Goal: Task Accomplishment & Management: Manage account settings

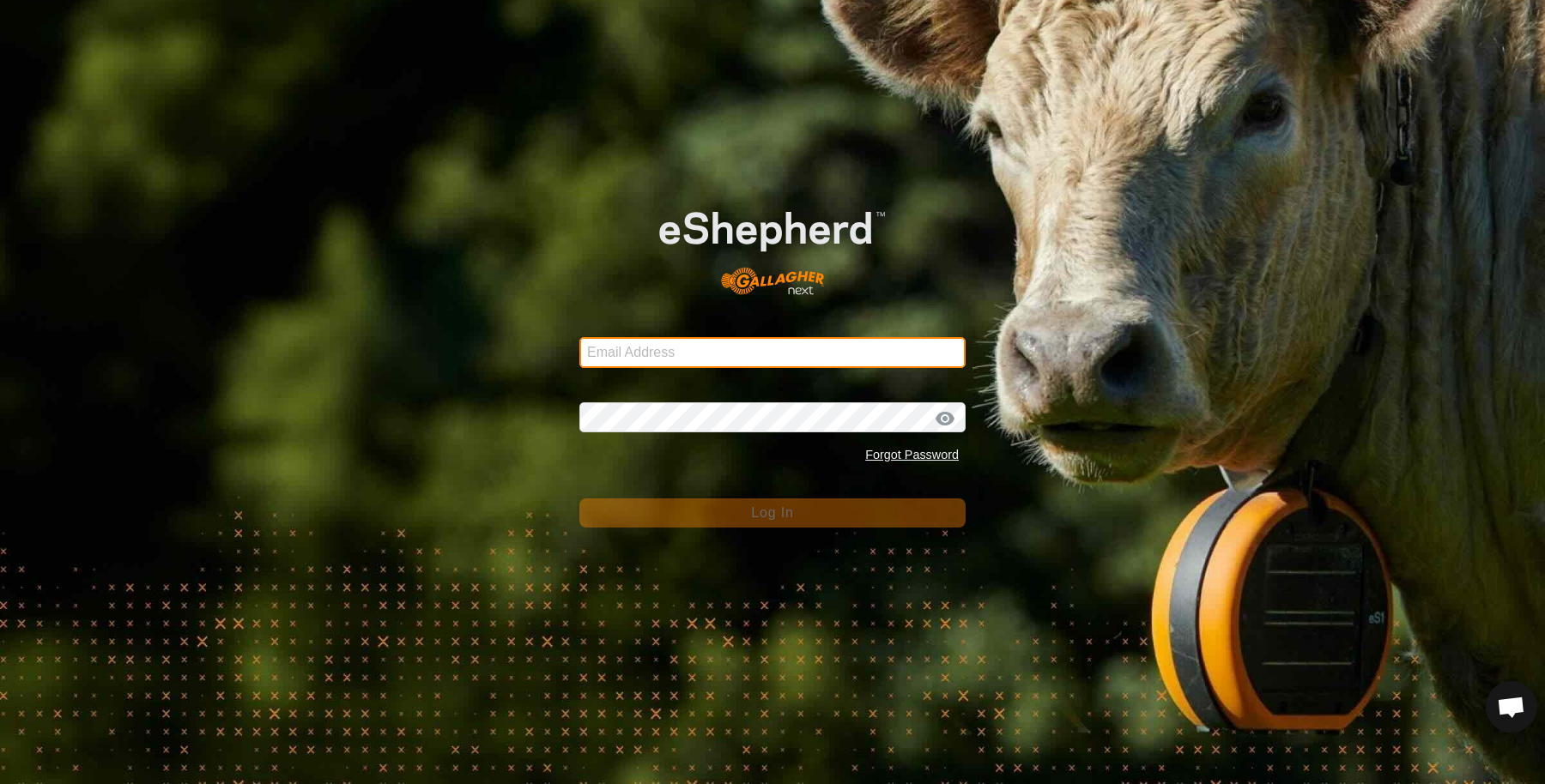
click at [781, 359] on input "Email Address" at bounding box center [772, 352] width 386 height 31
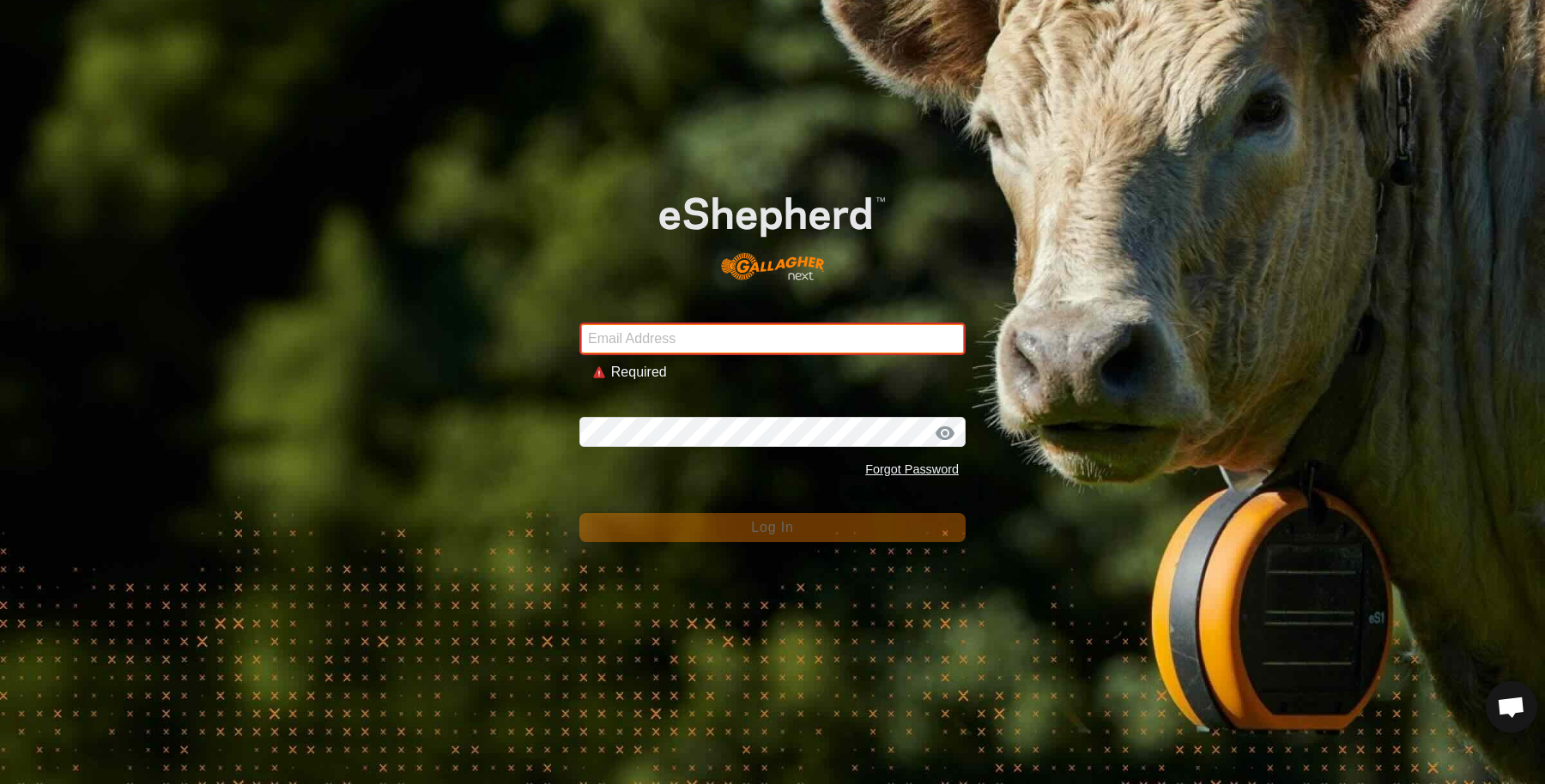
type input "sounness@activ8.net.au"
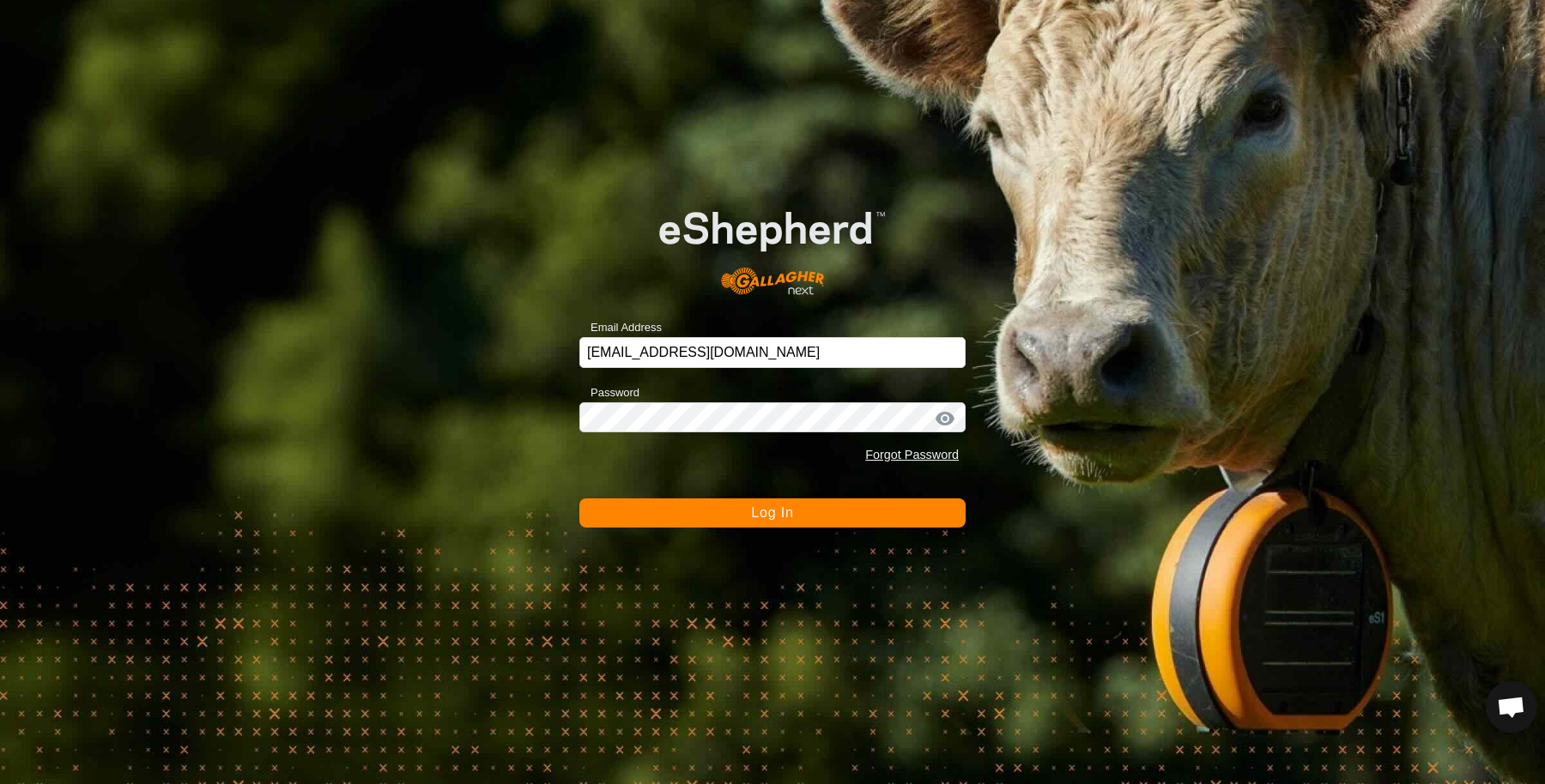
click at [715, 515] on button "Log In" at bounding box center [772, 513] width 386 height 29
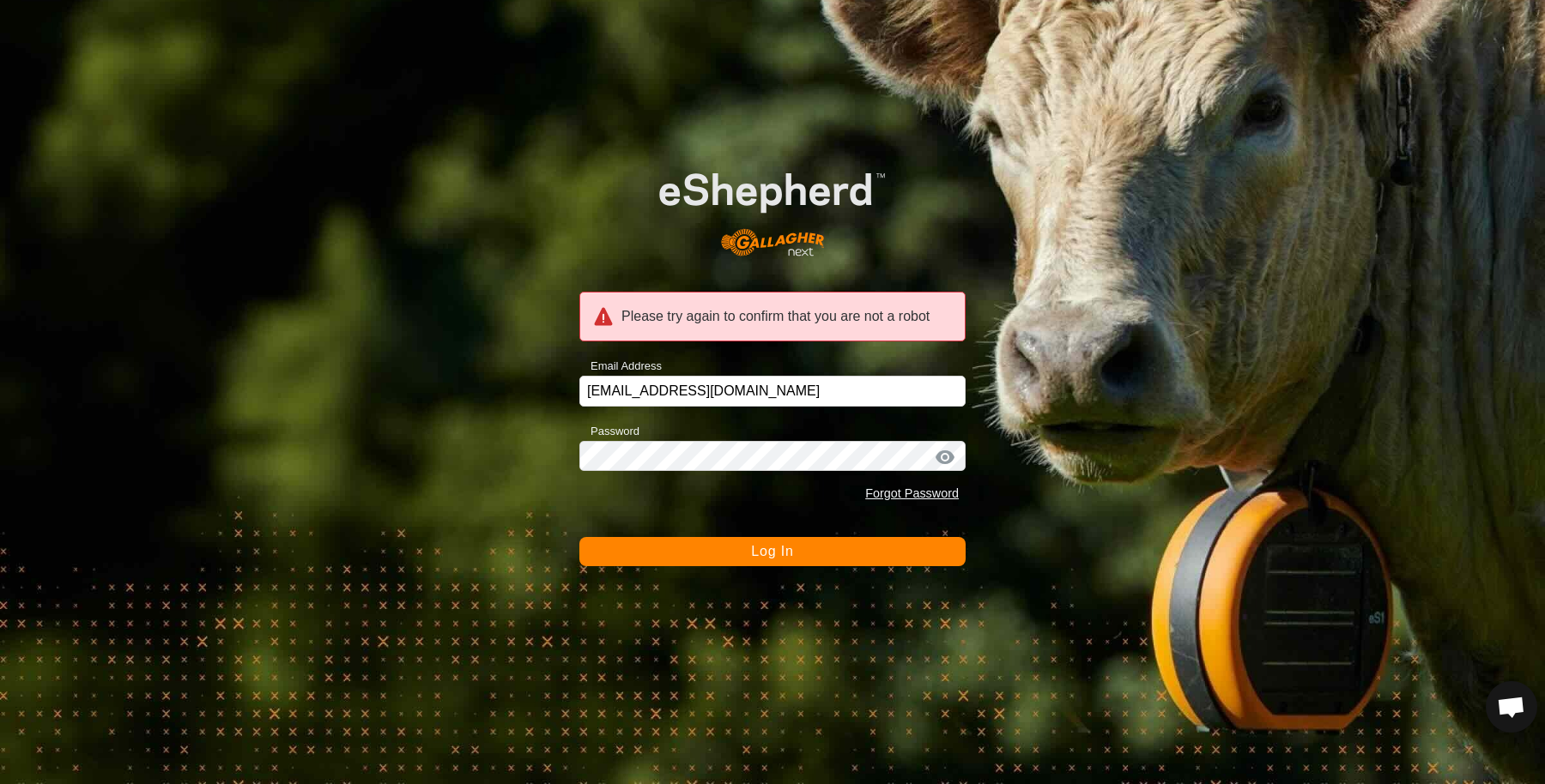
click at [718, 560] on button "Log In" at bounding box center [772, 551] width 386 height 29
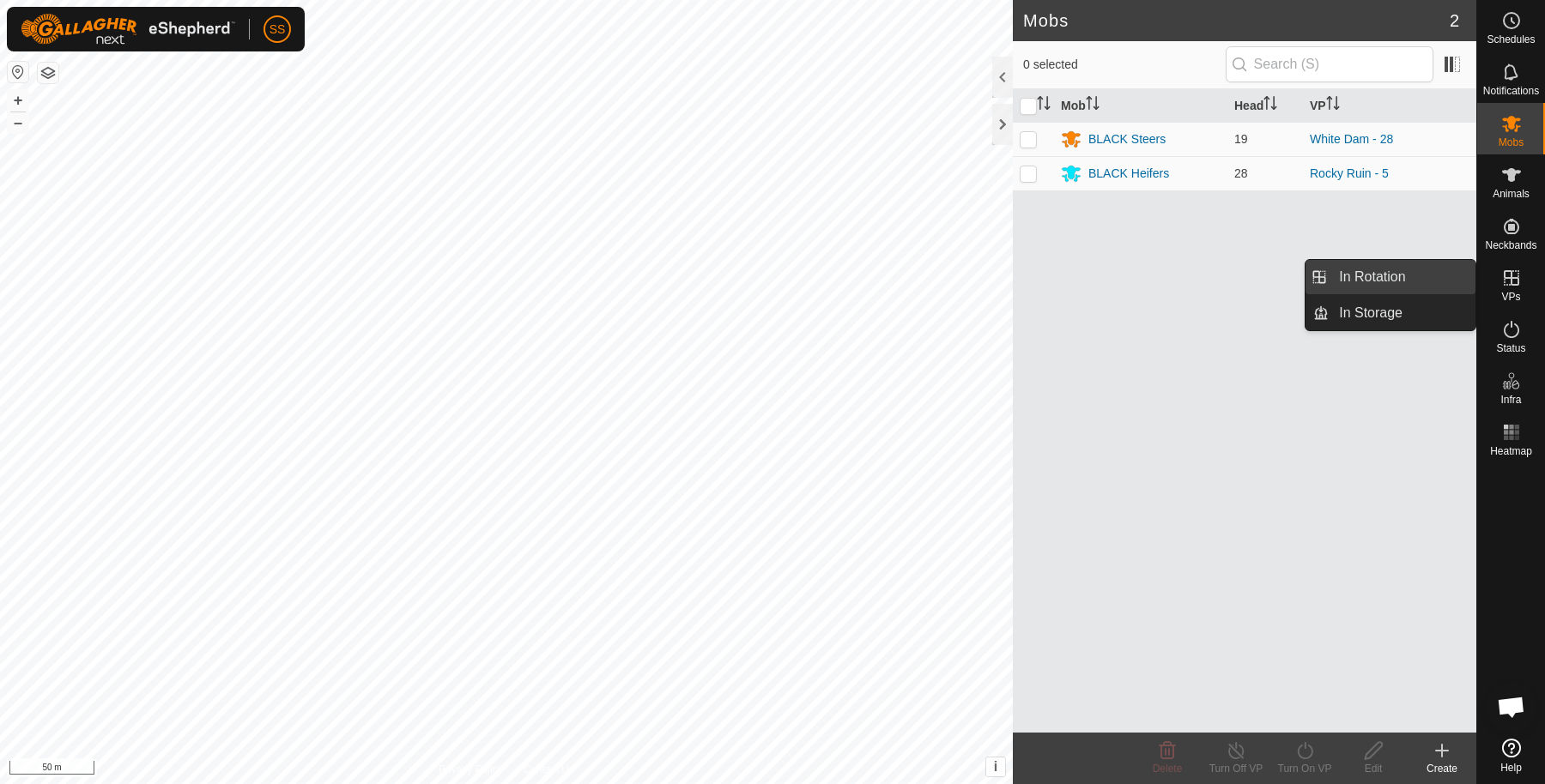
click at [1400, 279] on link "In Rotation" at bounding box center [1402, 277] width 147 height 34
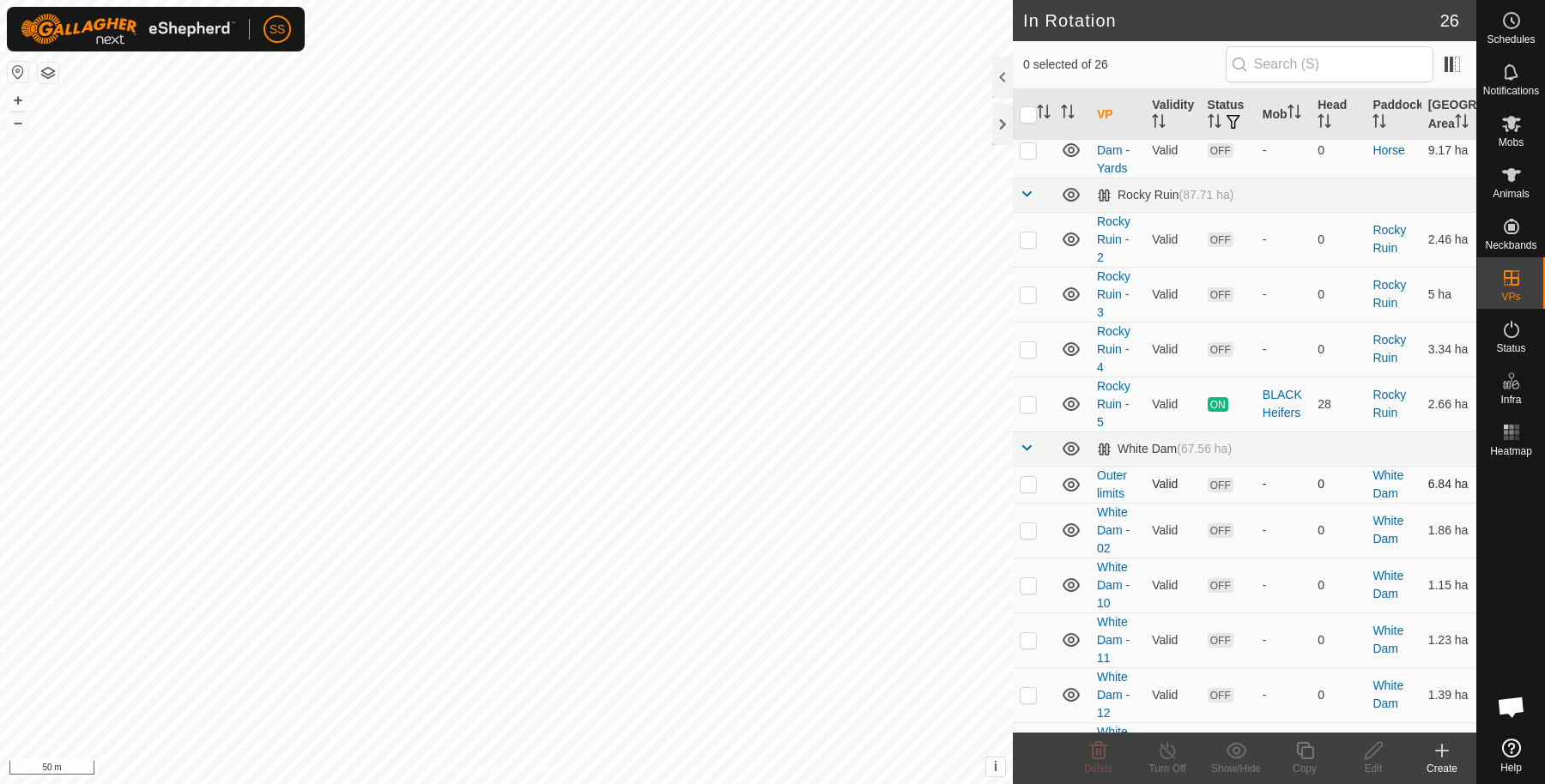
scroll to position [53, 0]
click at [1021, 410] on p-checkbox at bounding box center [1028, 403] width 17 height 14
checkbox input "true"
click at [1292, 752] on copy-svg-icon at bounding box center [1304, 751] width 69 height 21
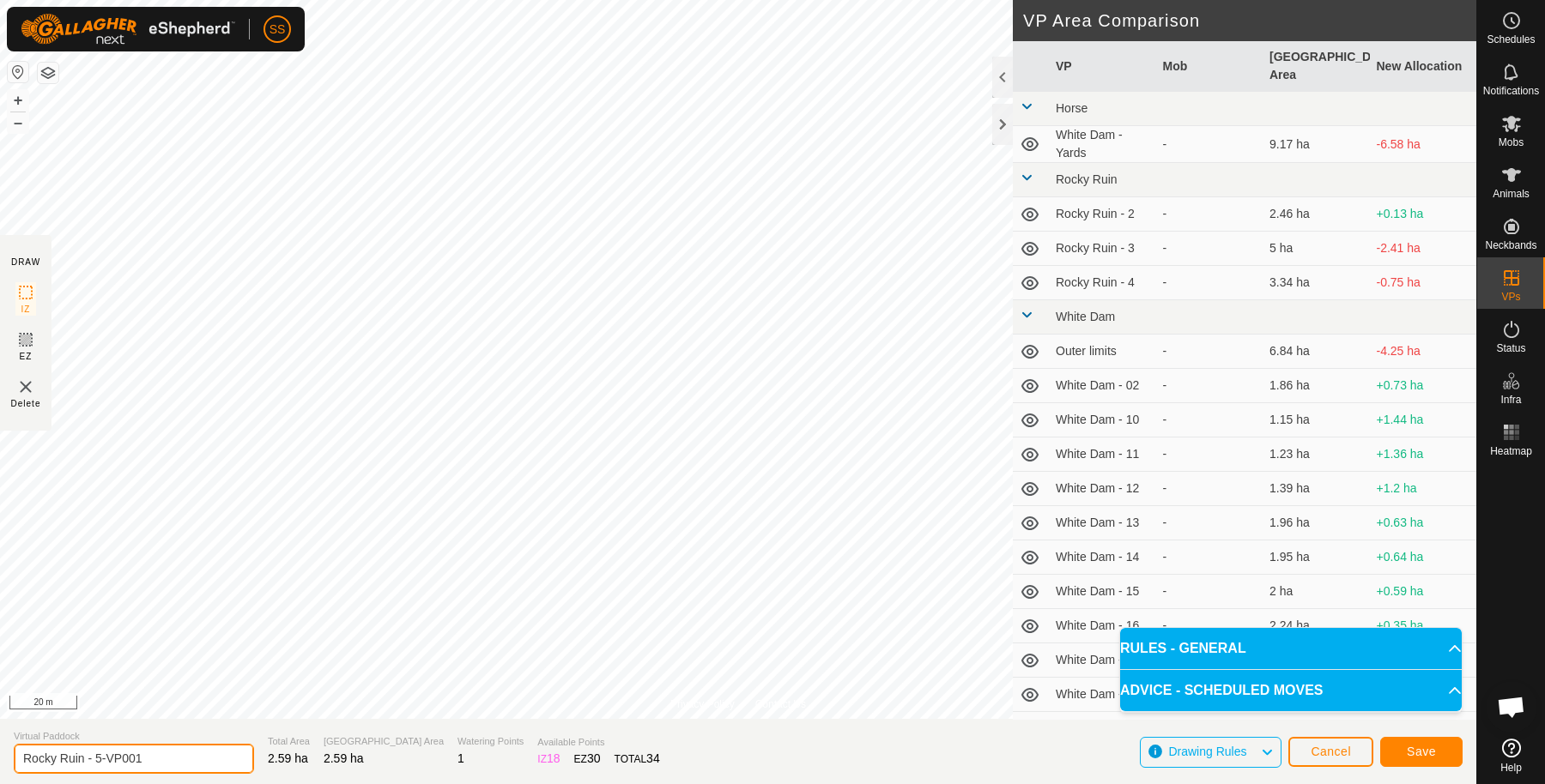
click at [172, 758] on input "Rocky Ruin - 5-VP001" at bounding box center [133, 759] width 240 height 30
type input "Rocky Ruin - 6"
click at [1406, 747] on span "Save" at bounding box center [1421, 751] width 29 height 14
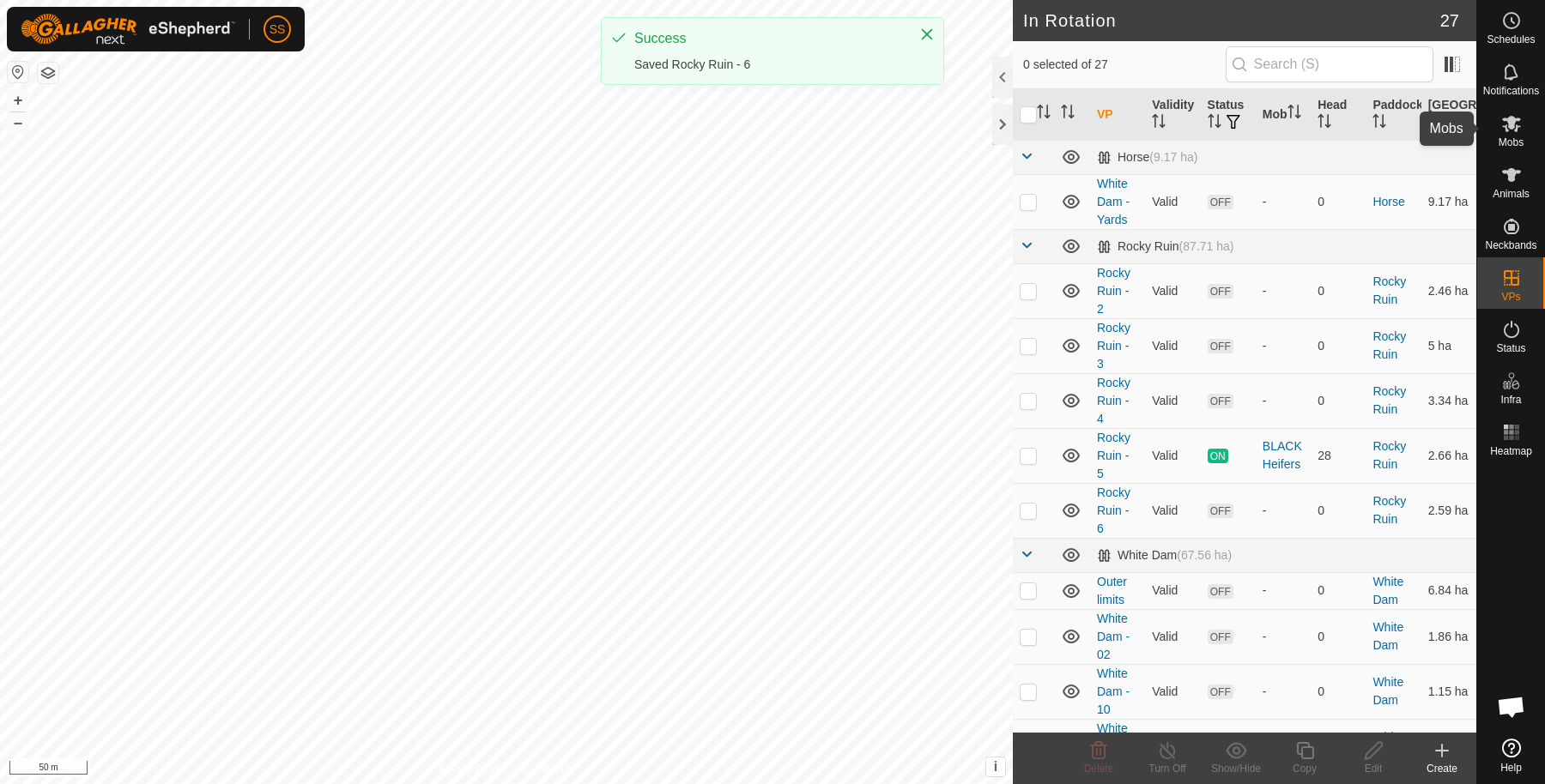
click at [1539, 145] on div "Mobs" at bounding box center [1511, 129] width 68 height 52
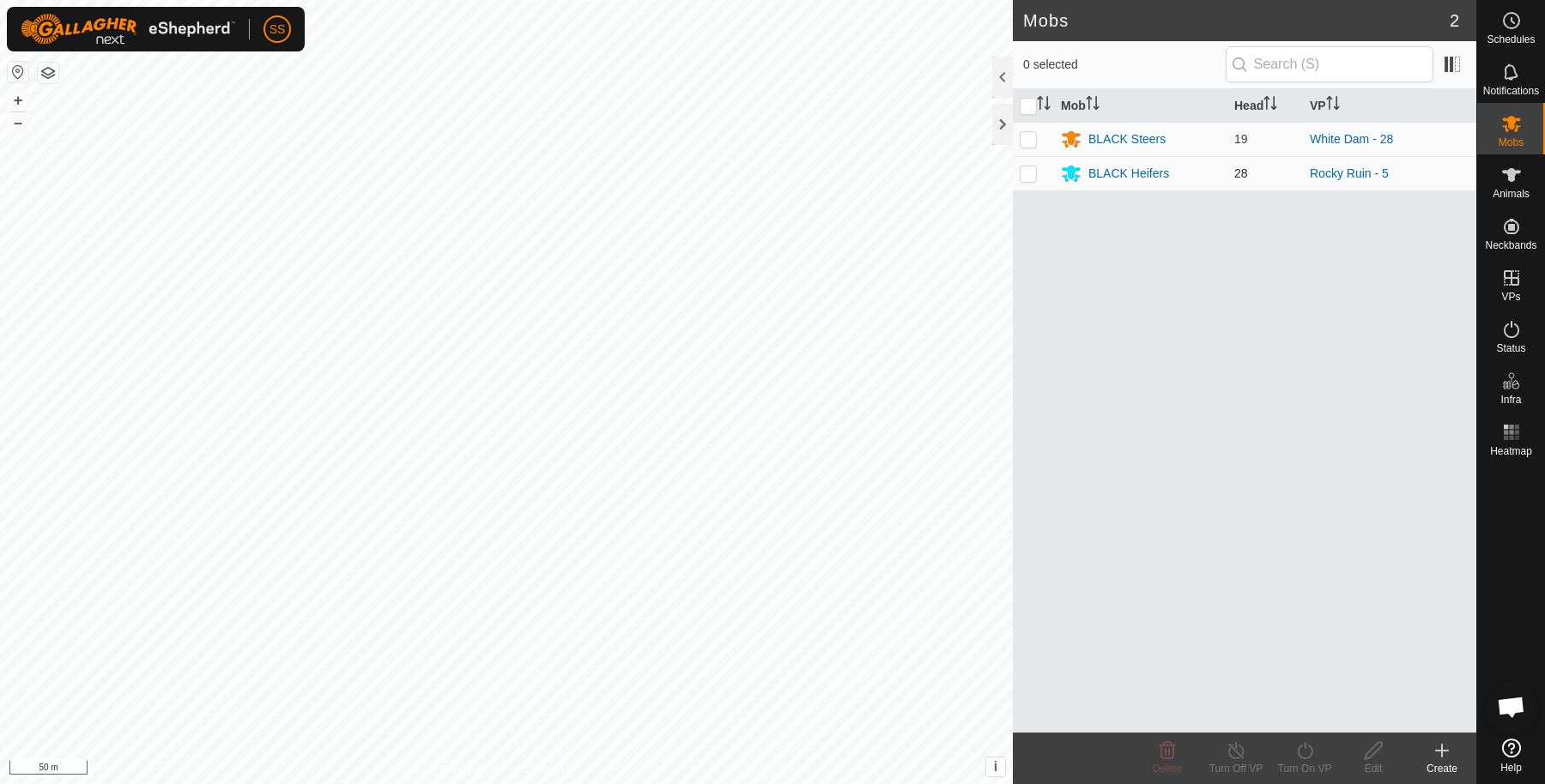
click at [1034, 172] on p-checkbox at bounding box center [1028, 173] width 17 height 14
checkbox input "true"
click at [1313, 761] on div "Turn On VP" at bounding box center [1304, 769] width 69 height 15
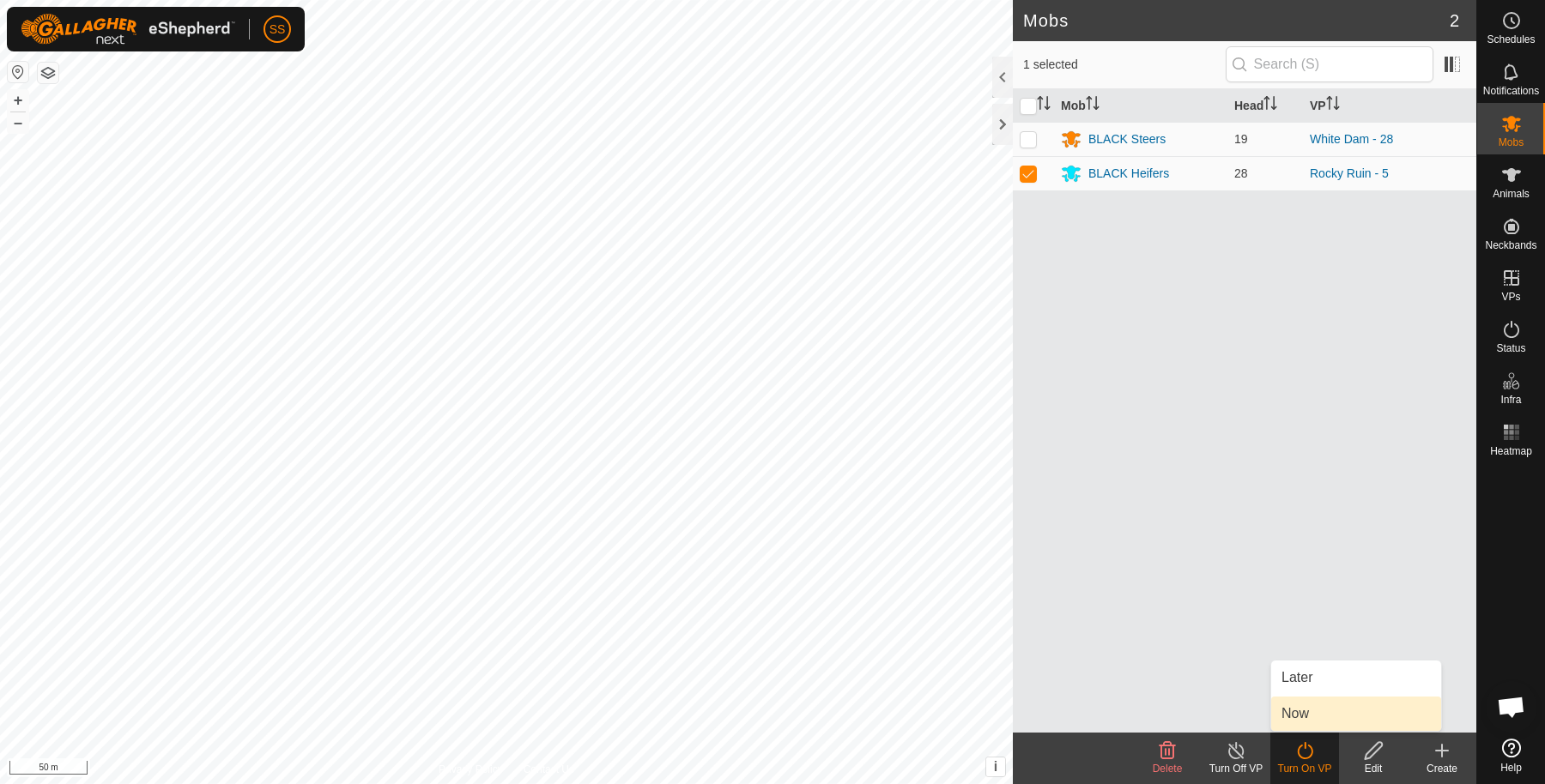
click at [1285, 709] on link "Now" at bounding box center [1356, 713] width 170 height 34
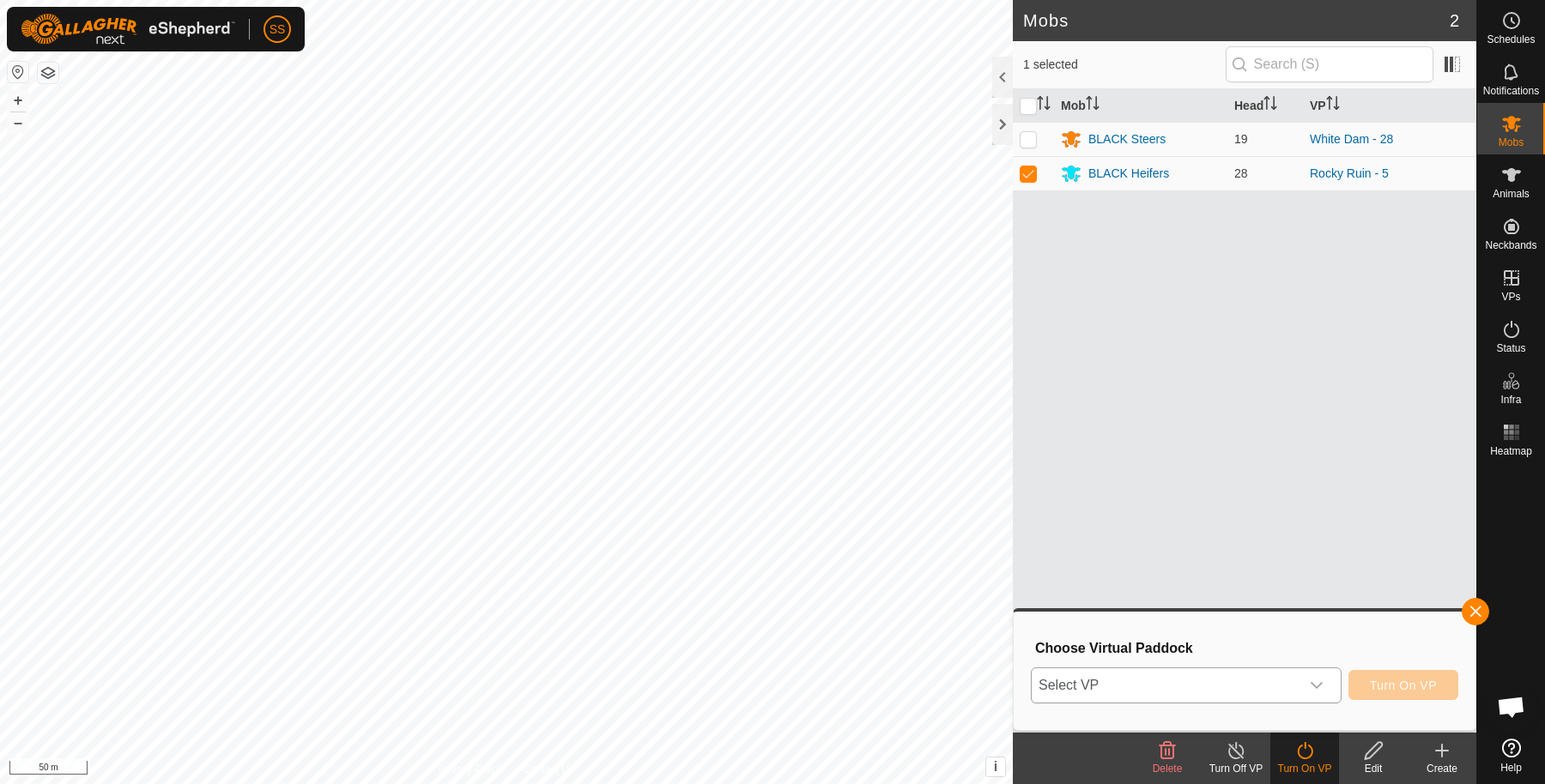
click at [1162, 674] on span "Select VP" at bounding box center [1166, 685] width 268 height 34
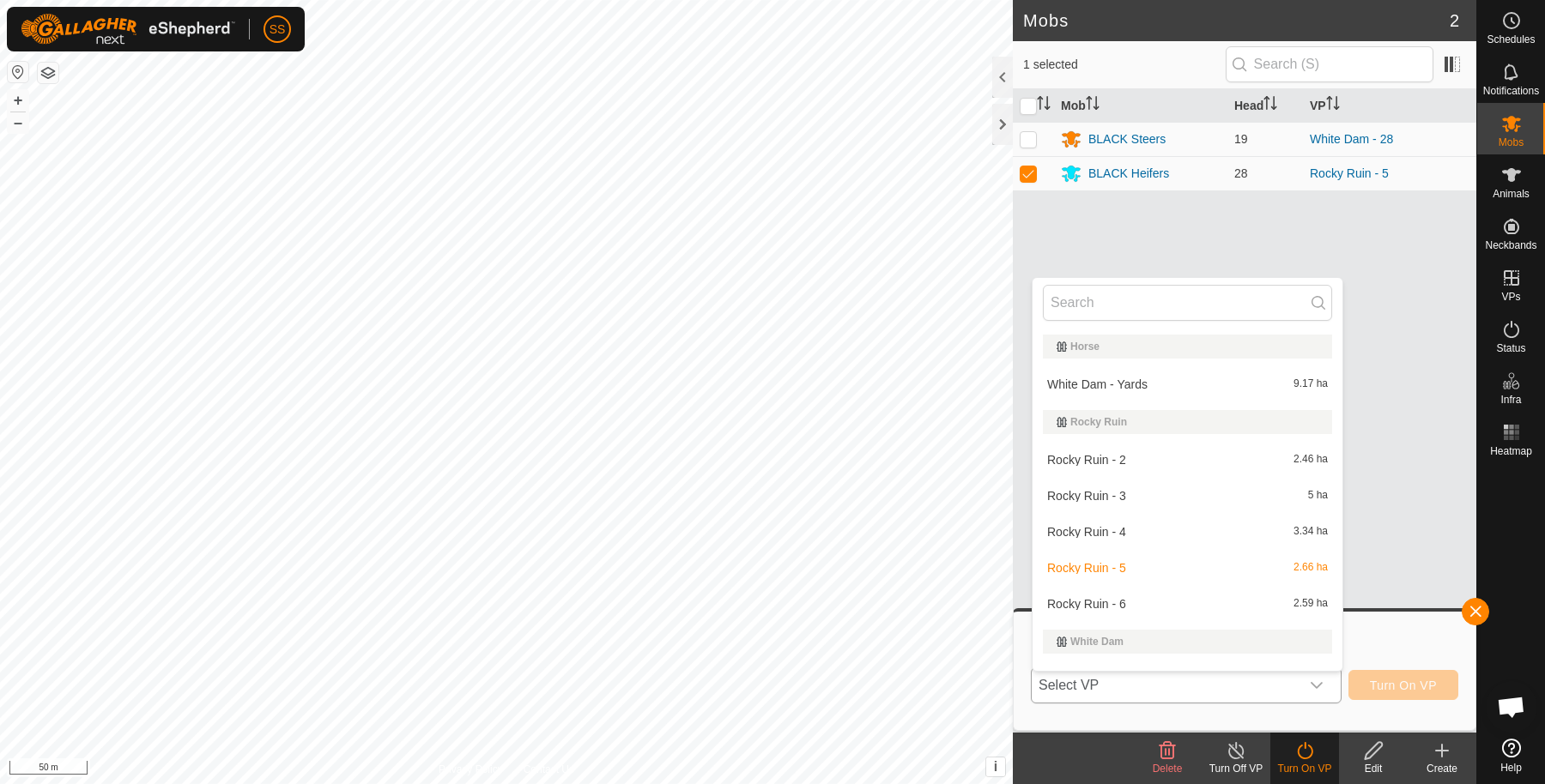
scroll to position [25, 0]
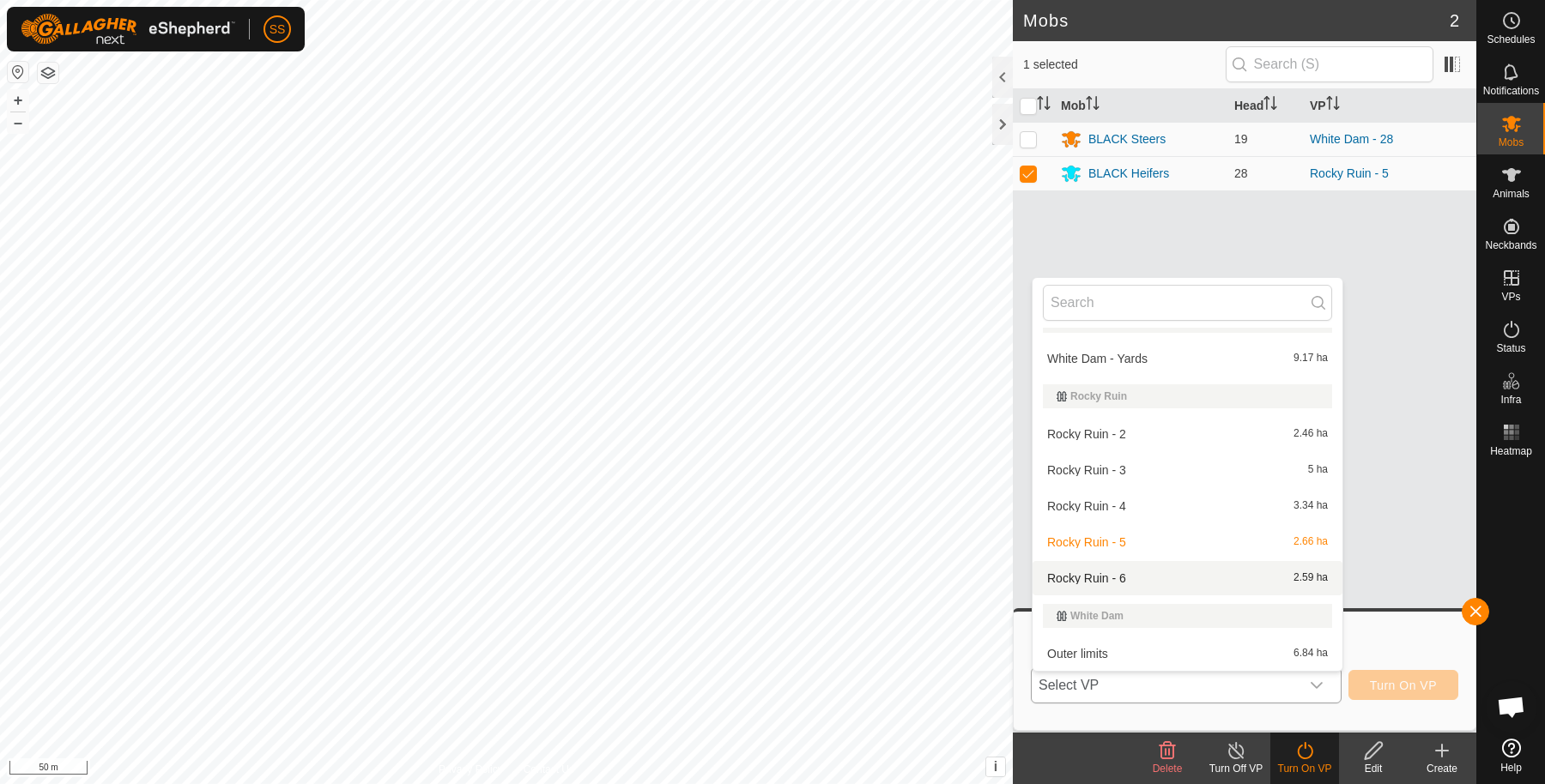
click at [1125, 575] on li "Rocky Ruin - 6 2.59 ha" at bounding box center [1187, 578] width 310 height 34
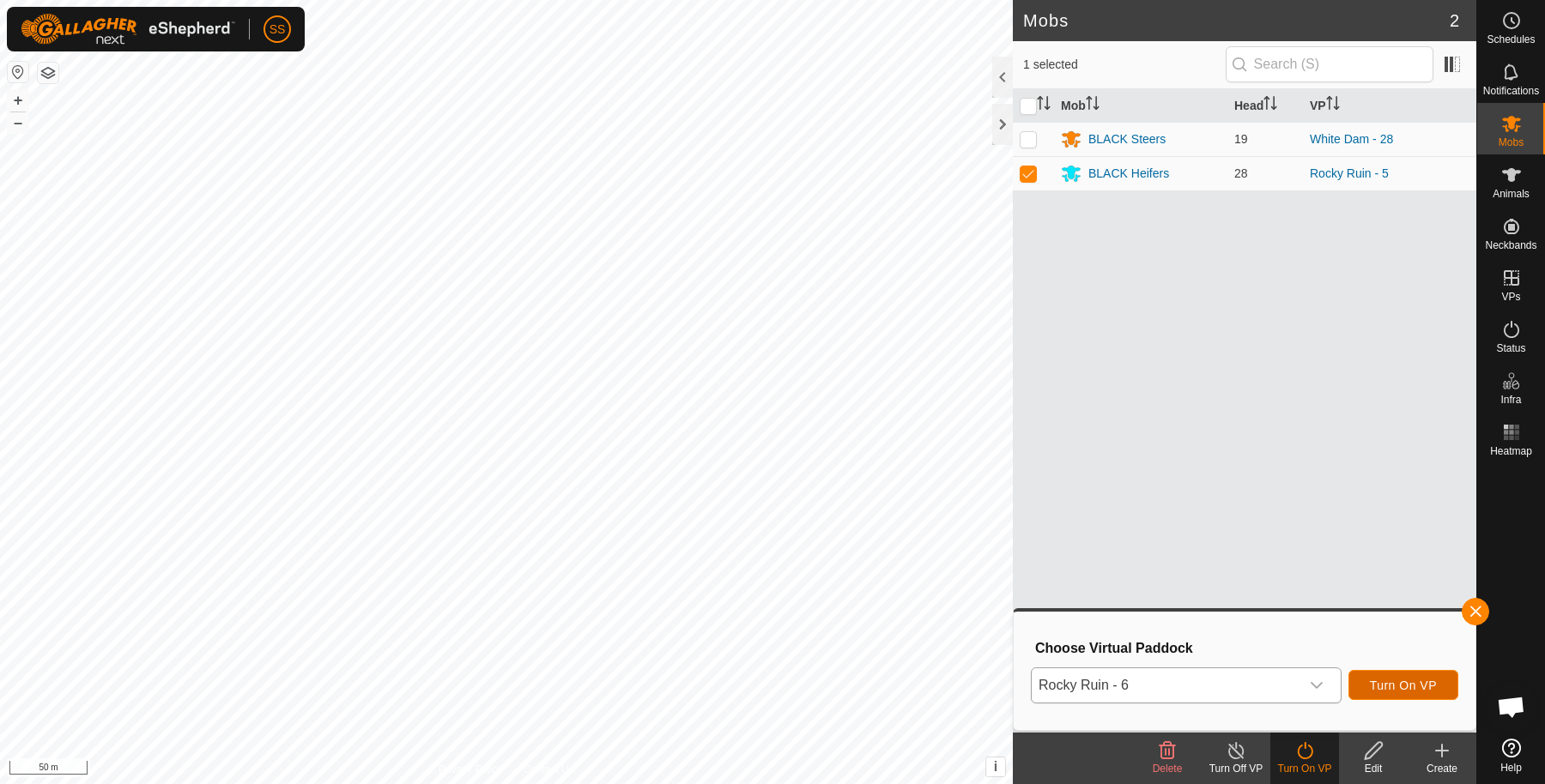
click at [1429, 688] on span "Turn On VP" at bounding box center [1403, 685] width 67 height 14
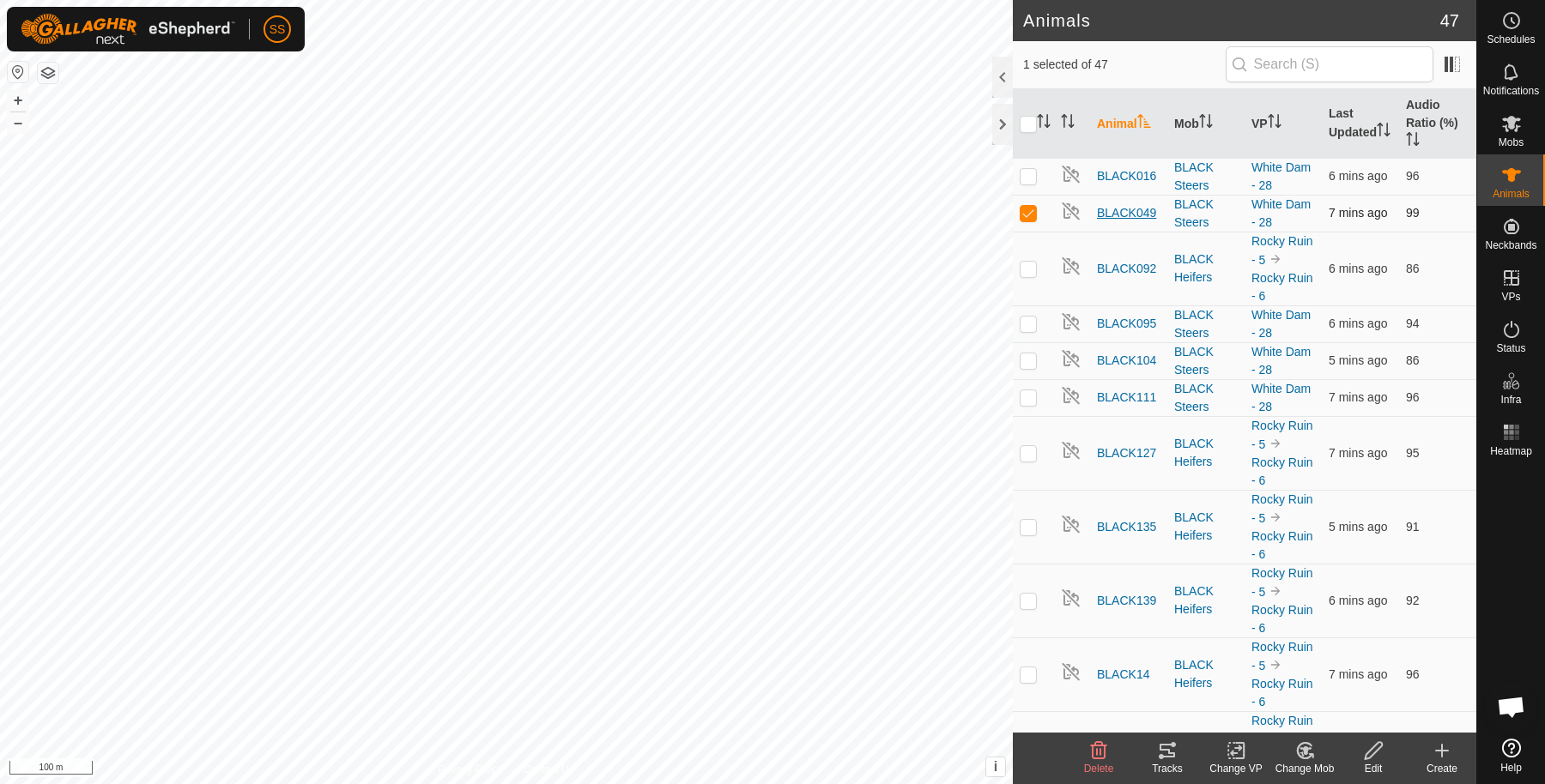
click at [1144, 214] on span "BLACK049" at bounding box center [1126, 214] width 59 height 18
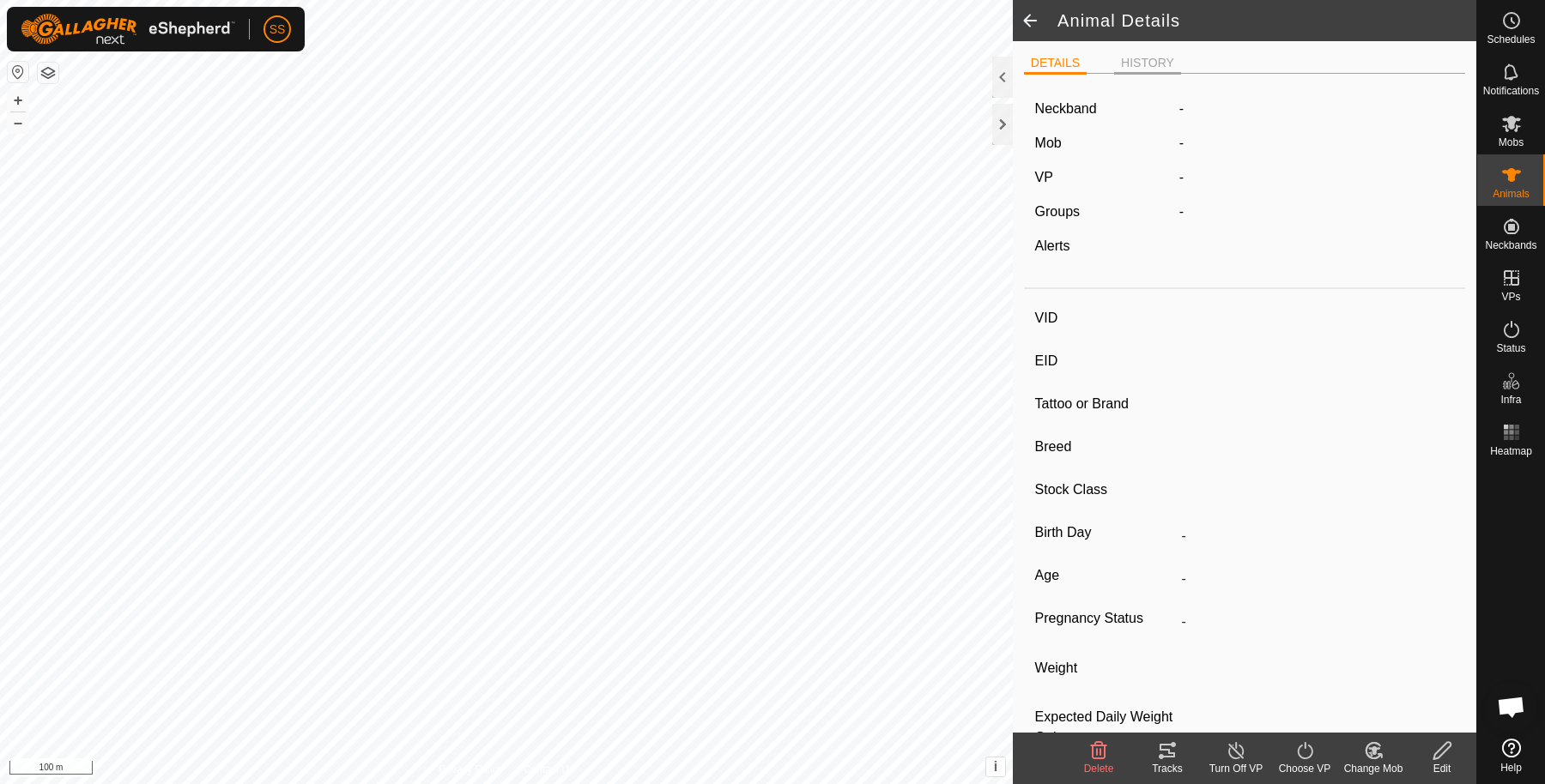
click at [1146, 62] on li "HISTORY" at bounding box center [1147, 64] width 67 height 21
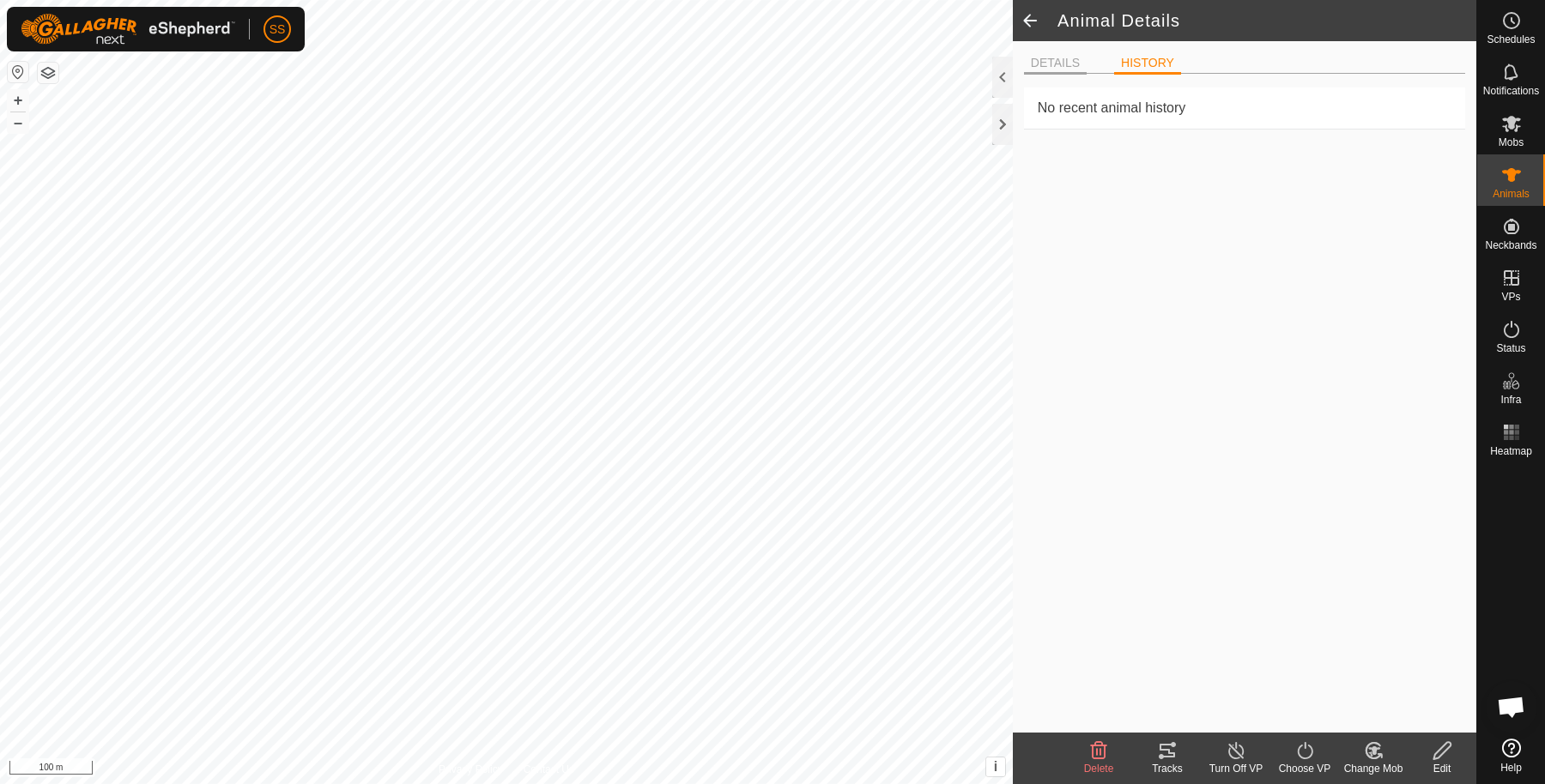
click at [1042, 55] on li "DETAILS" at bounding box center [1054, 64] width 62 height 21
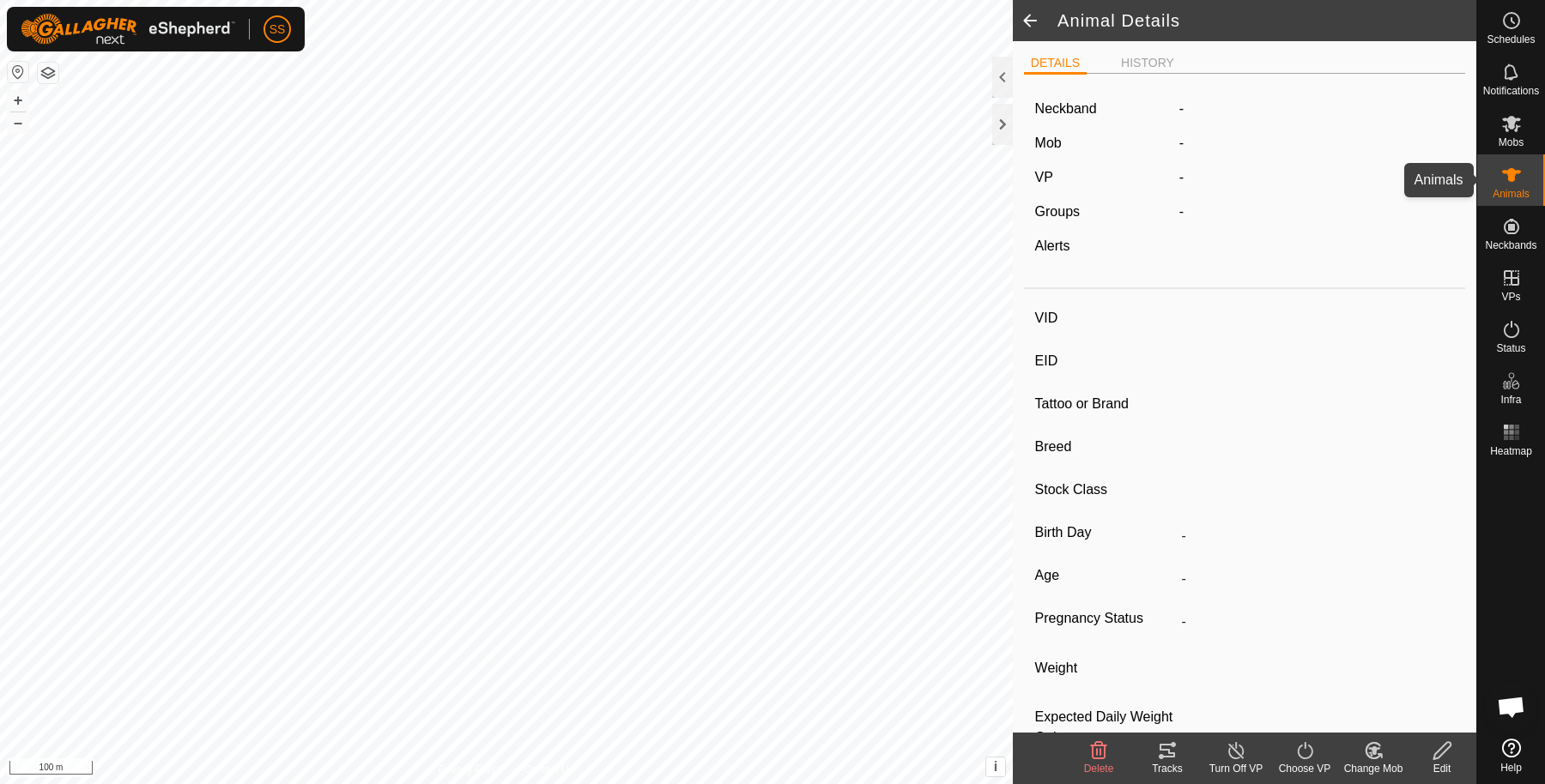
type input "BLACK049"
type input "-"
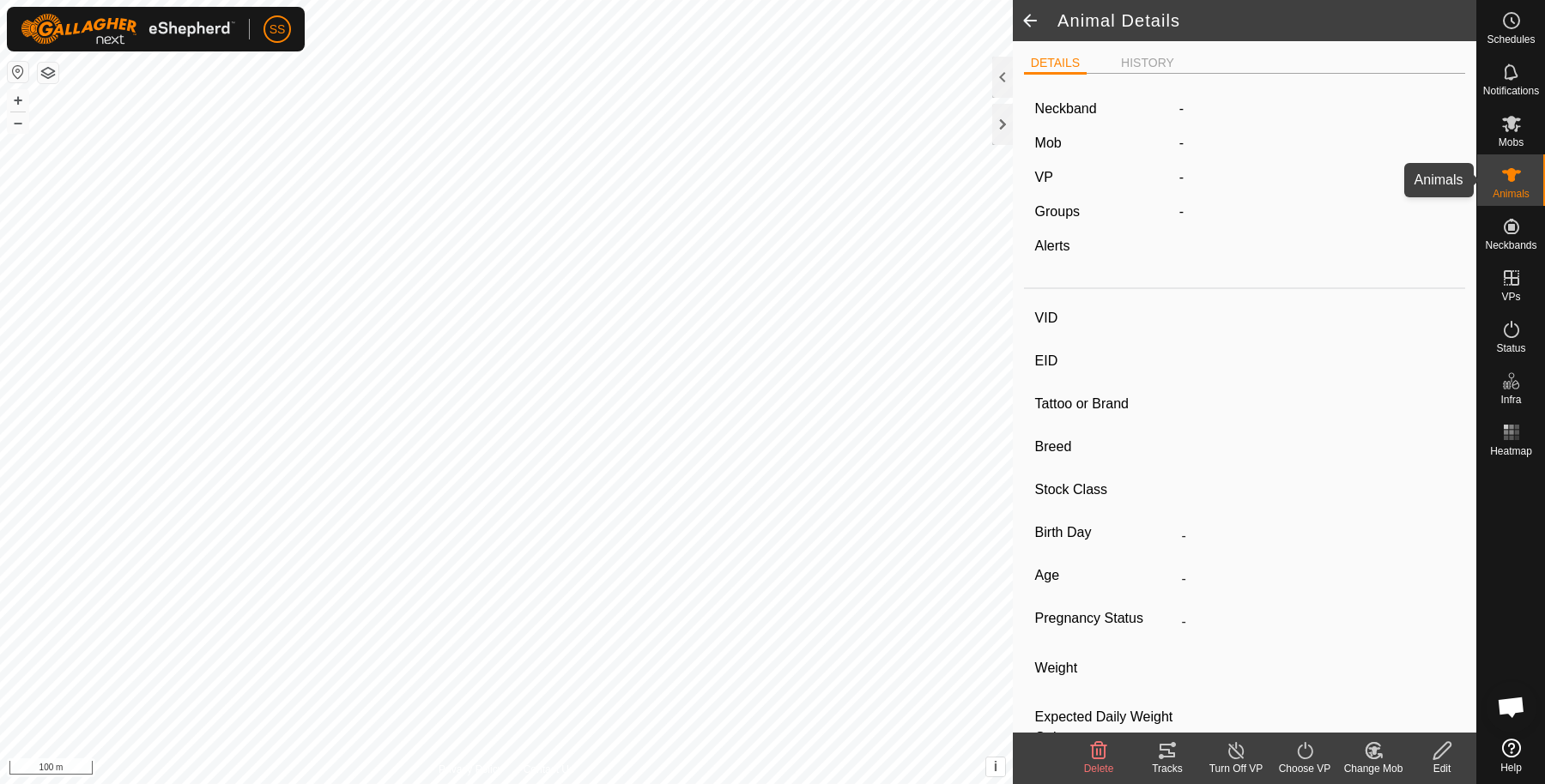
type input "312 kg"
type input "-"
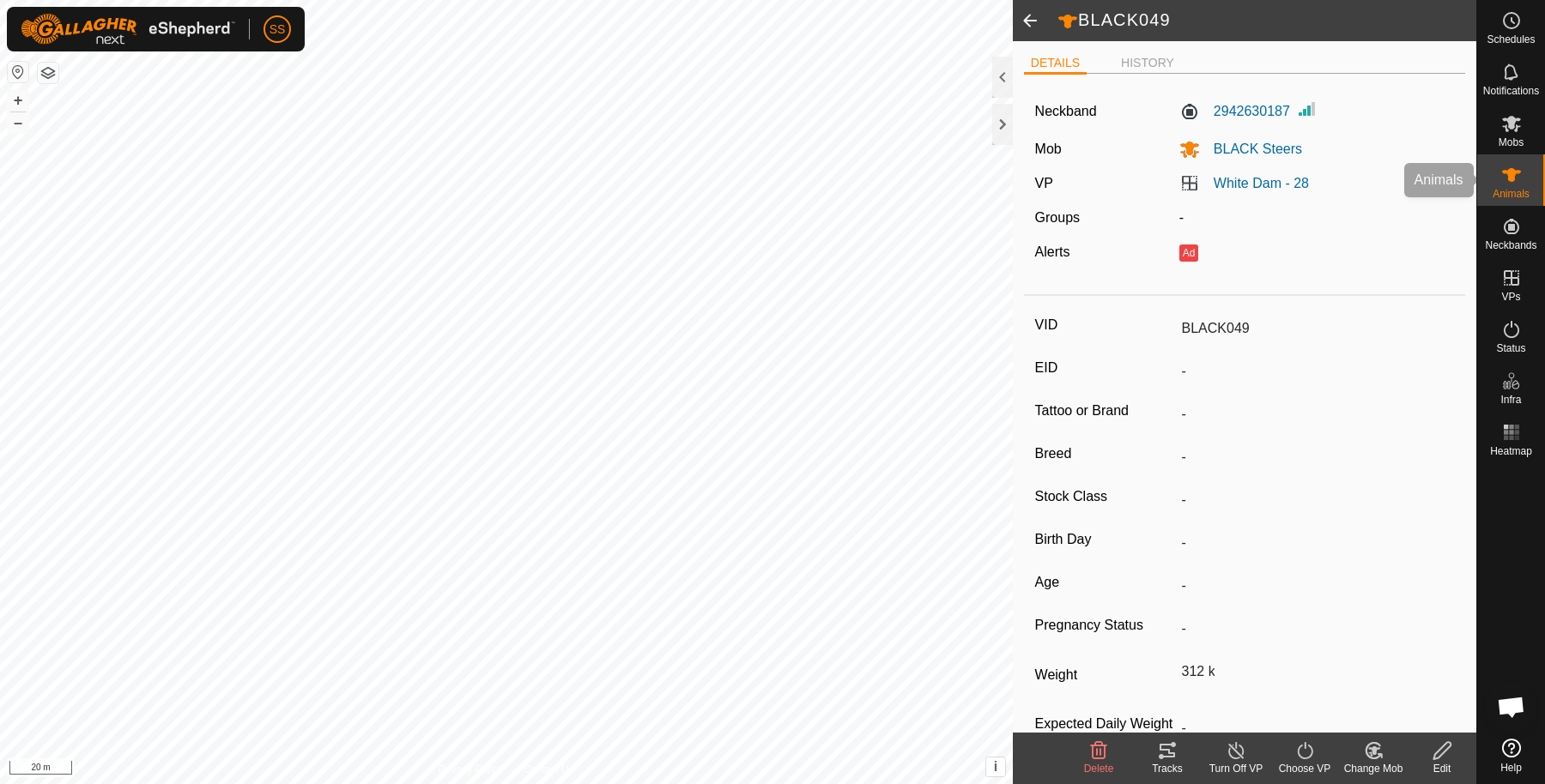
click at [1506, 183] on icon at bounding box center [1511, 175] width 21 height 21
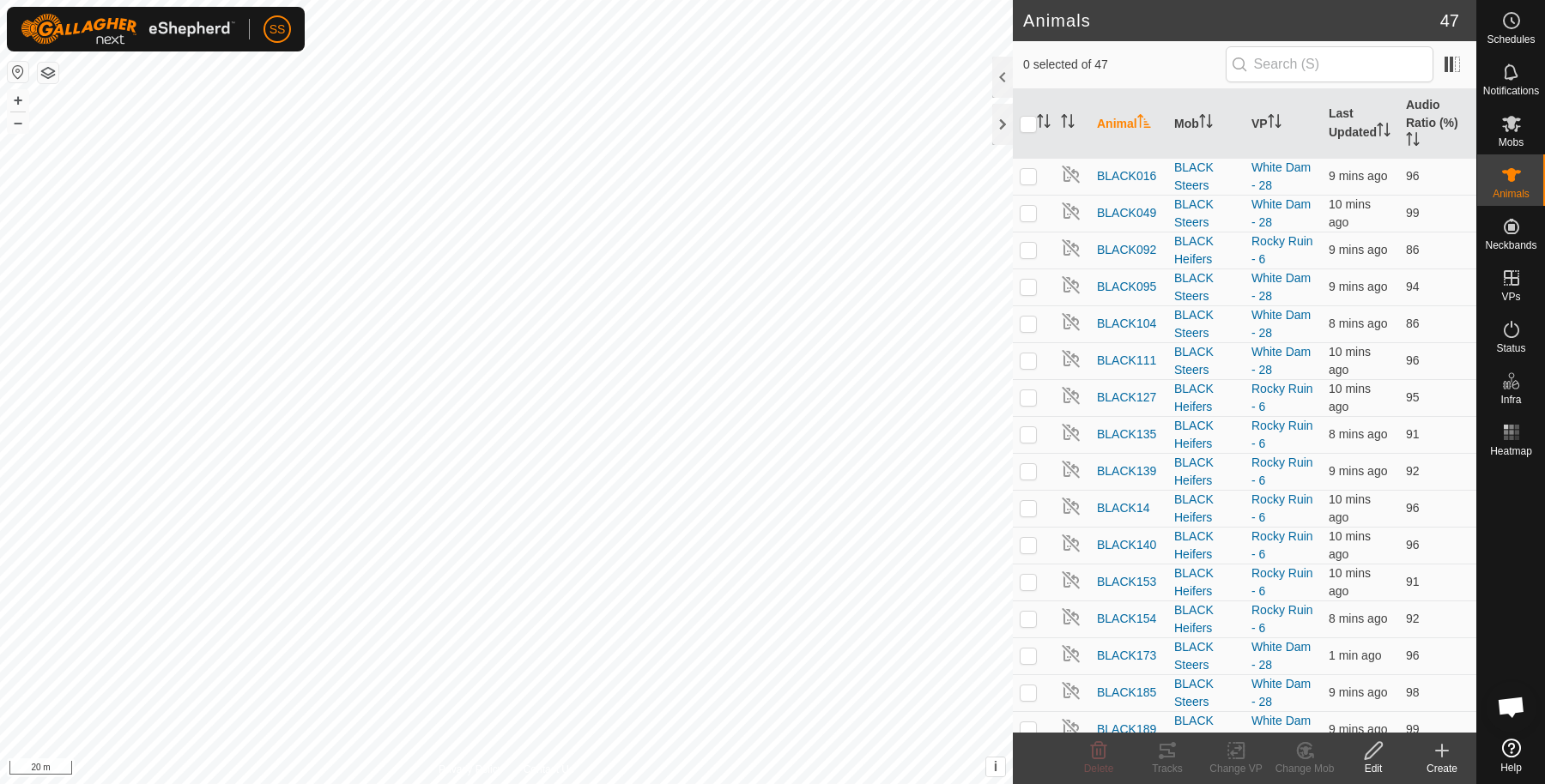
click at [1000, 146] on div at bounding box center [1002, 104] width 21 height 94
click at [999, 136] on div at bounding box center [1002, 124] width 21 height 41
